Goal: Task Accomplishment & Management: Complete application form

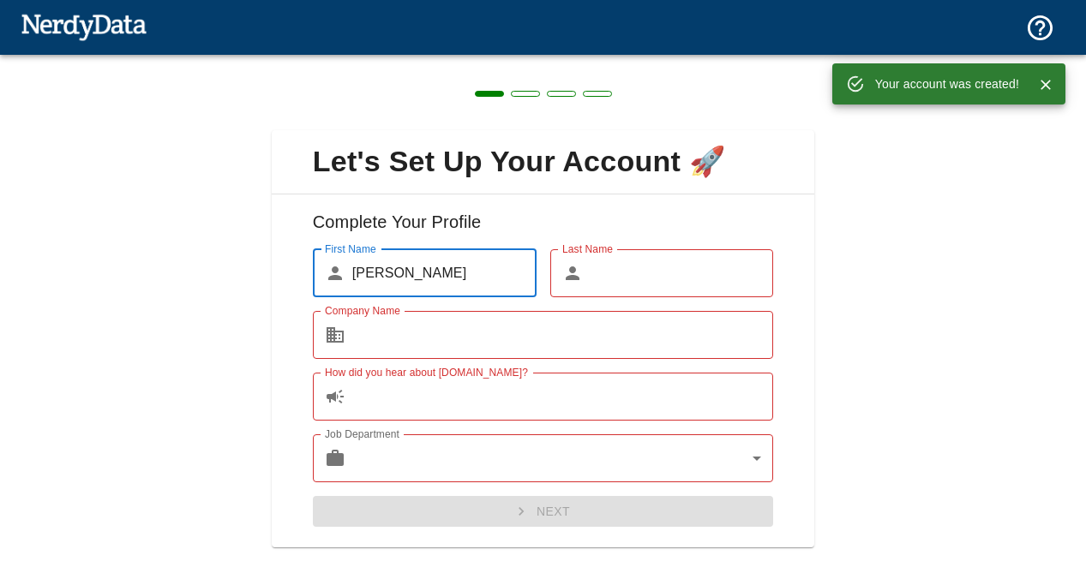
type input "[PERSON_NAME]"
click at [600, 272] on input "Last Name" at bounding box center [682, 273] width 184 height 48
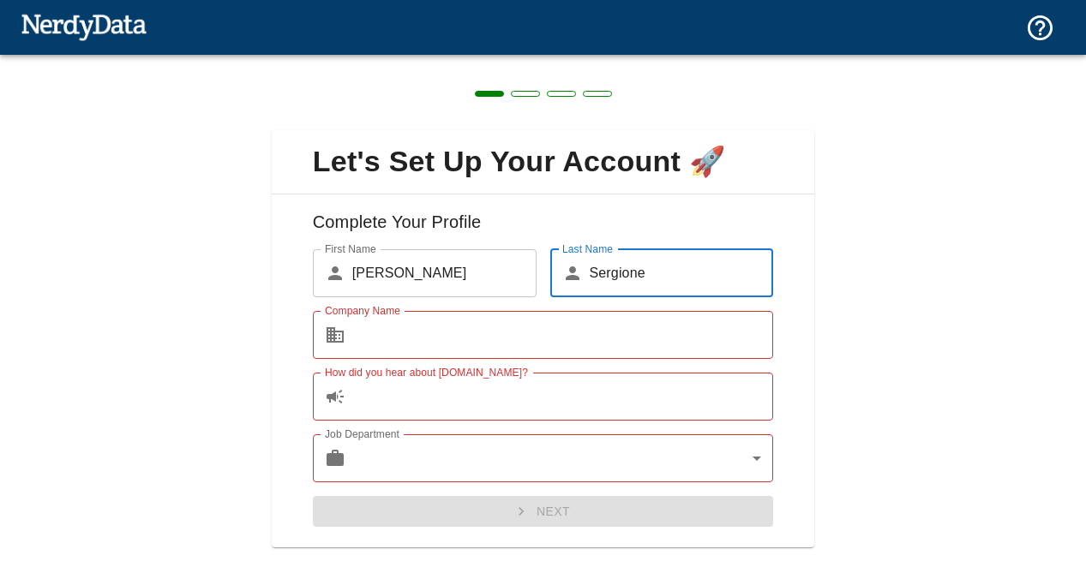
type input "Sergione"
click at [495, 341] on input "Company Name" at bounding box center [563, 335] width 422 height 48
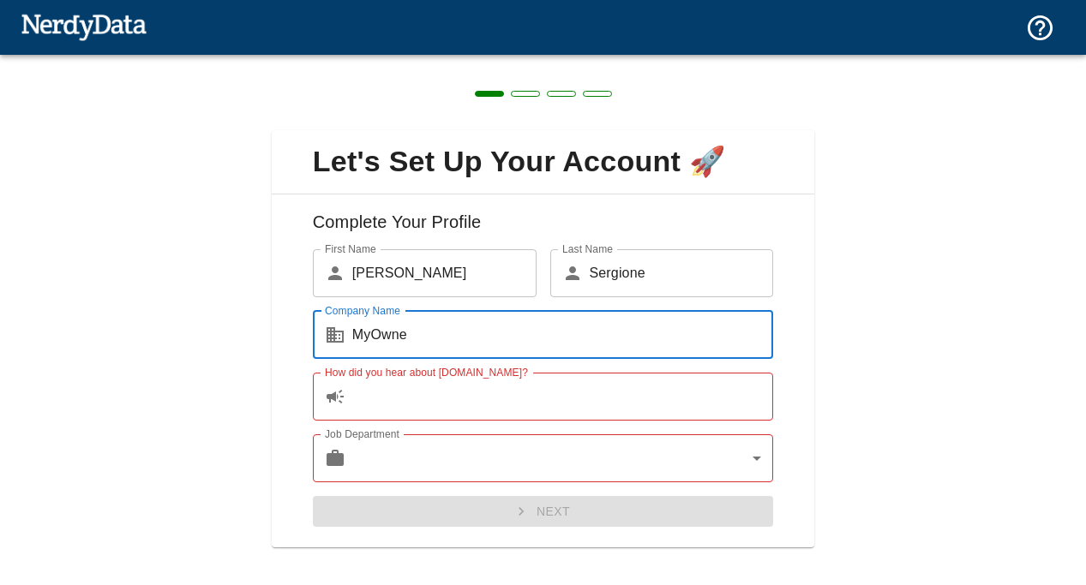
type input "MyOwne"
click at [472, 393] on input "How did you hear about [DOMAIN_NAME]?" at bounding box center [563, 397] width 422 height 48
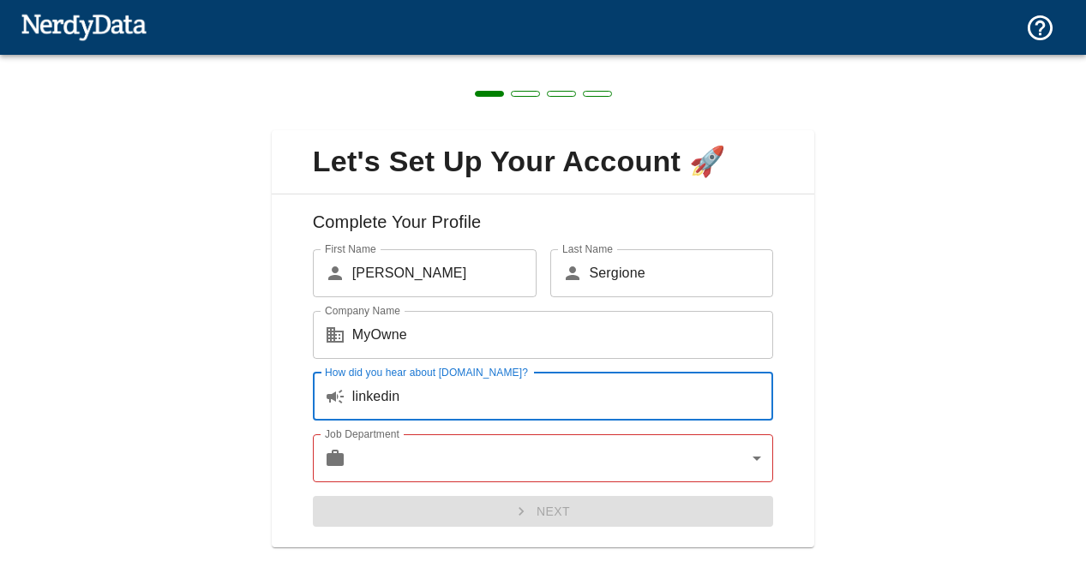
type input "linkedin"
click at [474, 60] on body "Technologies Domains Pricing Products Create a Report Create a list of websites…" at bounding box center [543, 30] width 1086 height 60
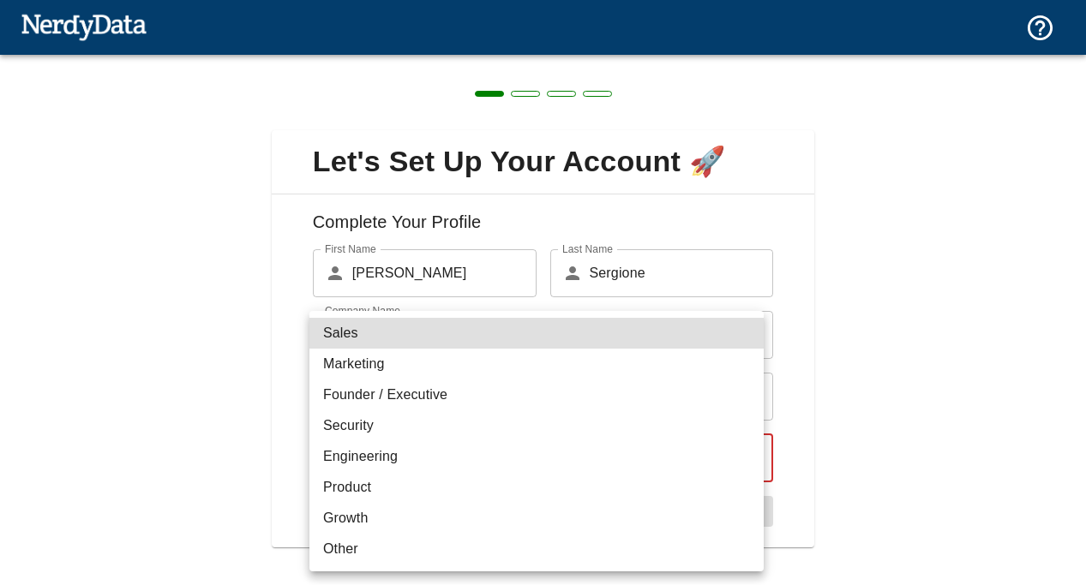
click at [434, 424] on li "Security" at bounding box center [536, 425] width 454 height 31
type input "security"
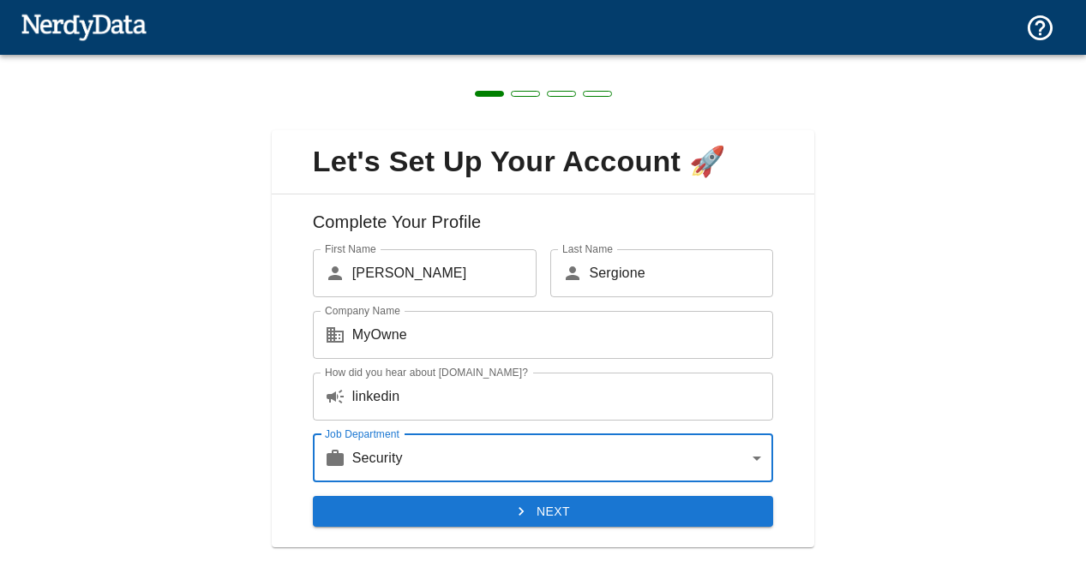
scroll to position [17, 0]
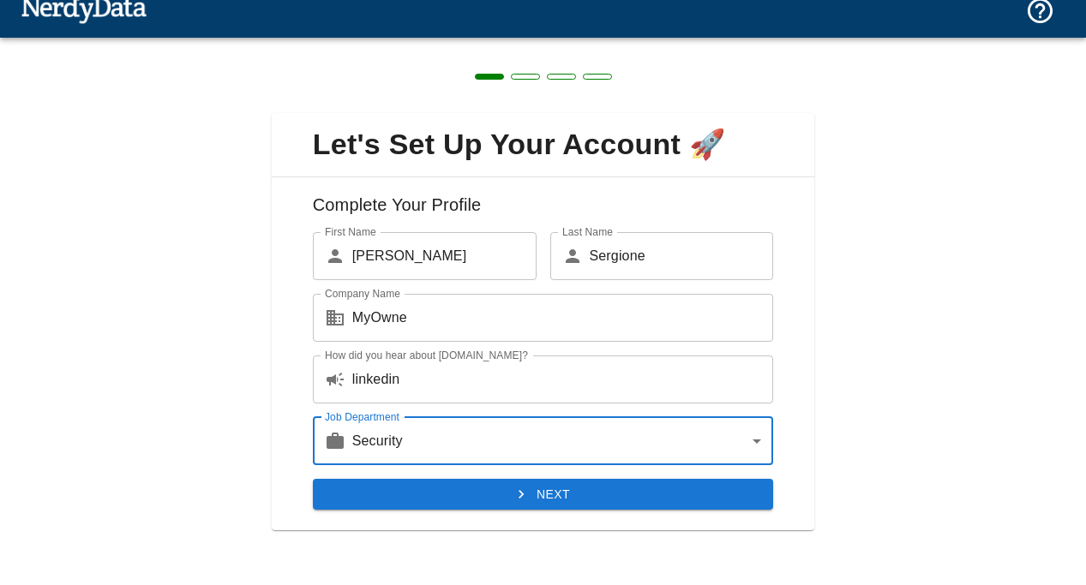
click at [560, 493] on button "Next" at bounding box center [543, 495] width 461 height 32
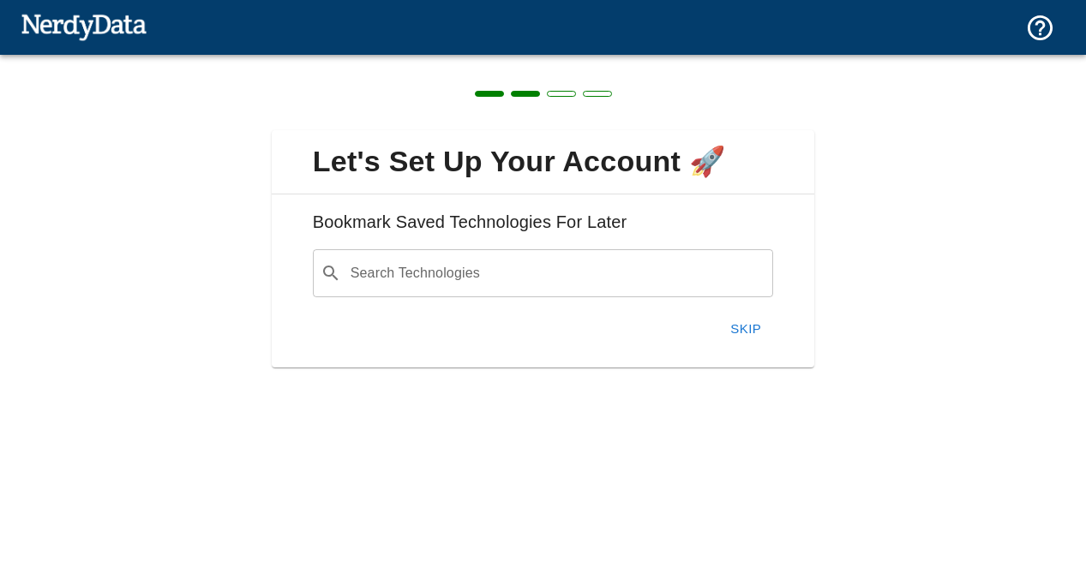
scroll to position [0, 0]
click at [406, 278] on div "Search Technologies ​ Search Technologies" at bounding box center [543, 273] width 461 height 48
click at [935, 182] on div "Let's Set Up Your Account 🚀 Bookmark Saved Technologies For Later Search Techno…" at bounding box center [543, 239] width 1086 height 368
click at [730, 323] on button "Skip" at bounding box center [745, 329] width 55 height 36
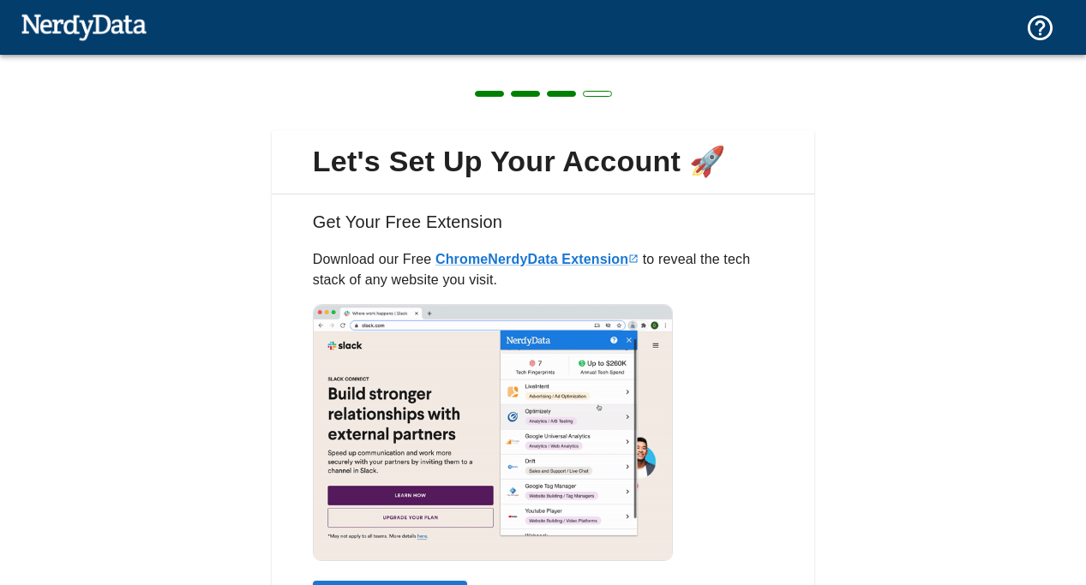
scroll to position [107, 0]
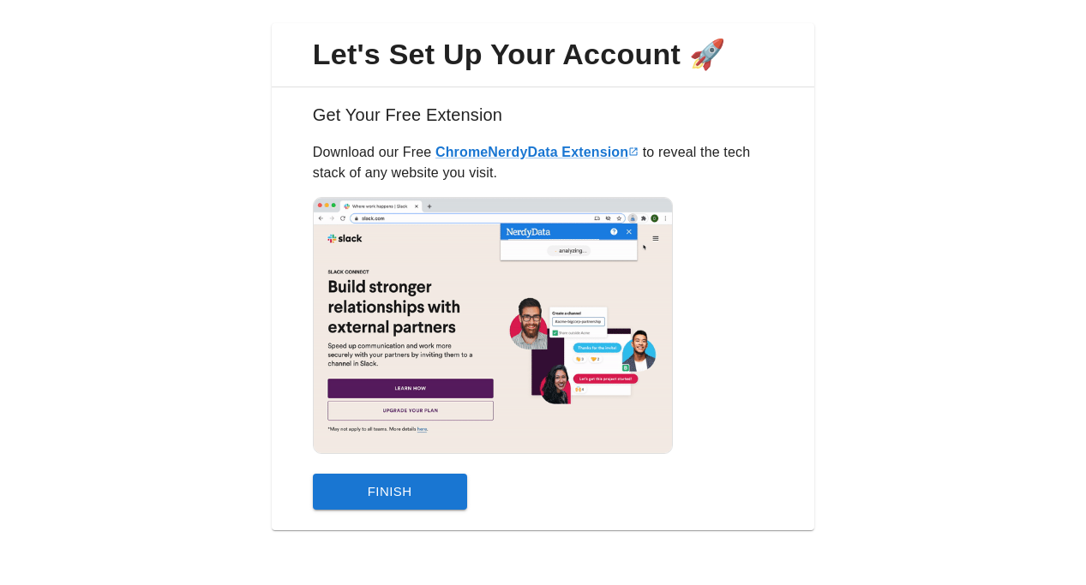
click at [344, 488] on button "Finish" at bounding box center [390, 492] width 154 height 36
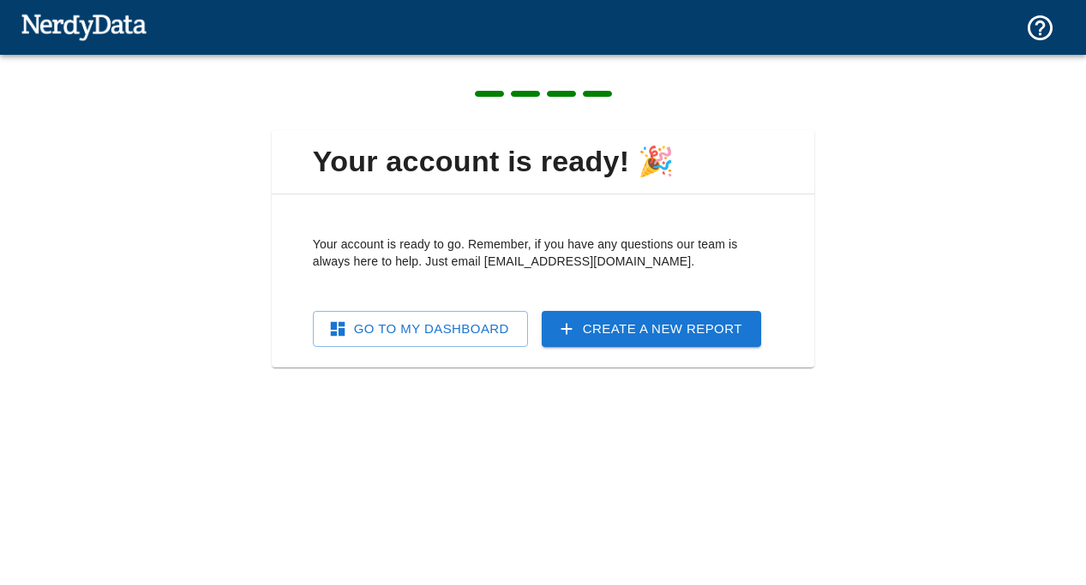
scroll to position [0, 0]
click at [449, 329] on link "Go To My Dashboard" at bounding box center [420, 329] width 215 height 36
